Goal: Ask a question

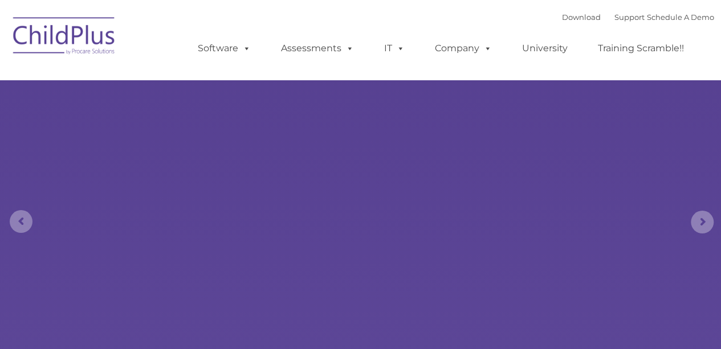
select select "MEDIUM"
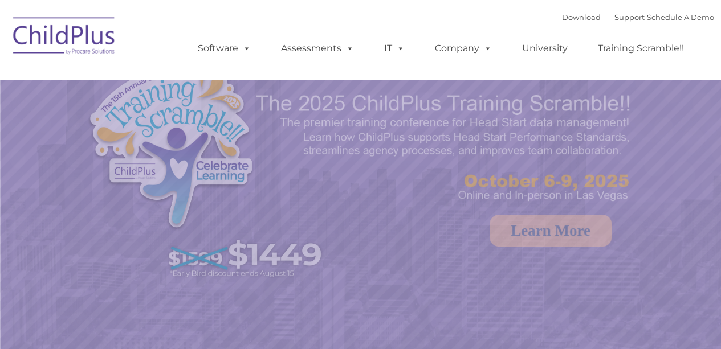
select select "MEDIUM"
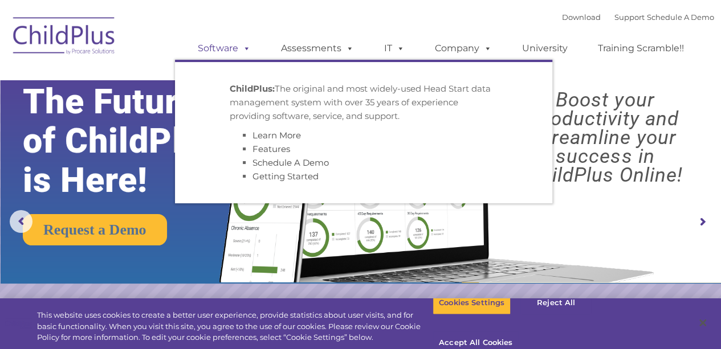
click at [246, 51] on span at bounding box center [244, 48] width 13 height 11
